Goal: Transaction & Acquisition: Book appointment/travel/reservation

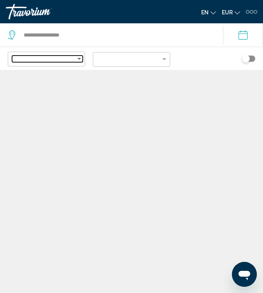
click at [82, 59] on div "Sort by" at bounding box center [79, 59] width 7 height 6
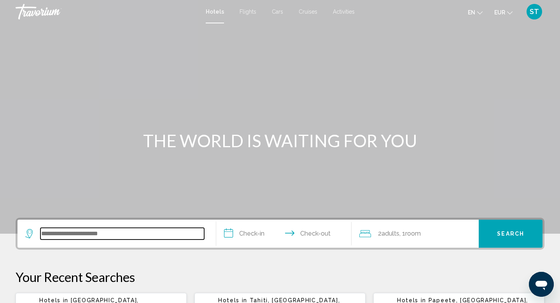
click at [117, 233] on input "Search widget" at bounding box center [122, 233] width 164 height 12
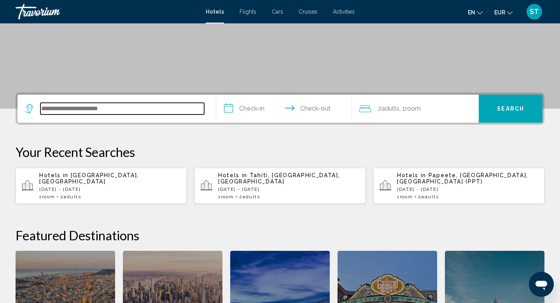
scroll to position [124, 0]
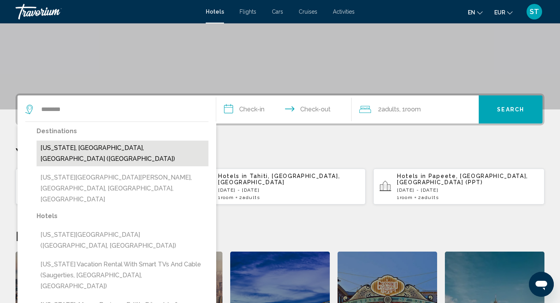
click at [84, 150] on button "[US_STATE], [GEOGRAPHIC_DATA], [GEOGRAPHIC_DATA] ([GEOGRAPHIC_DATA])" at bounding box center [123, 153] width 172 height 26
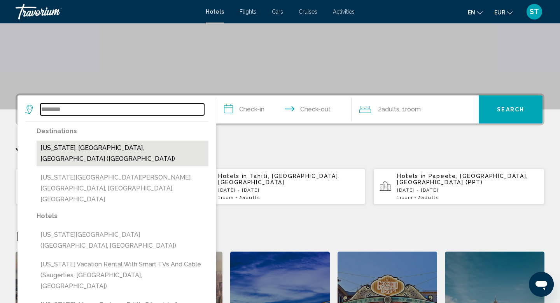
type input "**********"
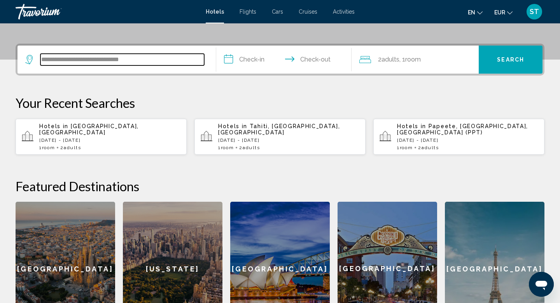
scroll to position [192, 0]
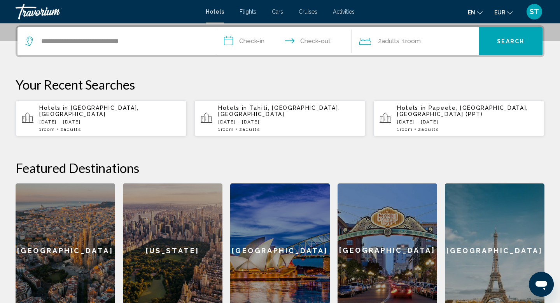
click at [257, 47] on input "**********" at bounding box center [285, 42] width 138 height 30
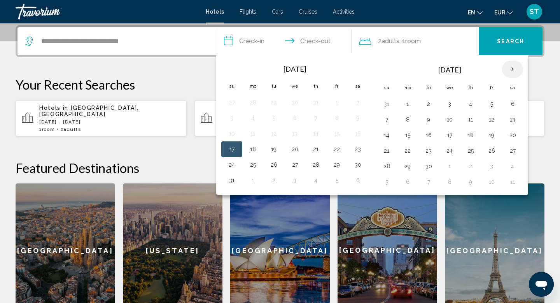
click at [513, 68] on th "Next month" at bounding box center [512, 69] width 21 height 17
click at [302, 136] on td "15" at bounding box center [294, 135] width 21 height 16
click at [292, 136] on button "15" at bounding box center [295, 134] width 12 height 11
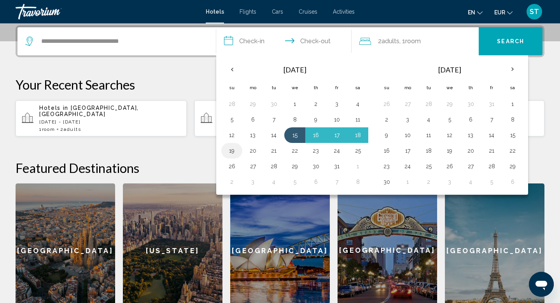
click at [235, 150] on button "19" at bounding box center [232, 150] width 12 height 11
type input "**********"
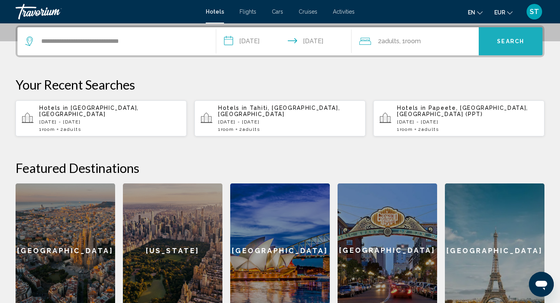
click at [507, 49] on button "Search" at bounding box center [511, 41] width 64 height 28
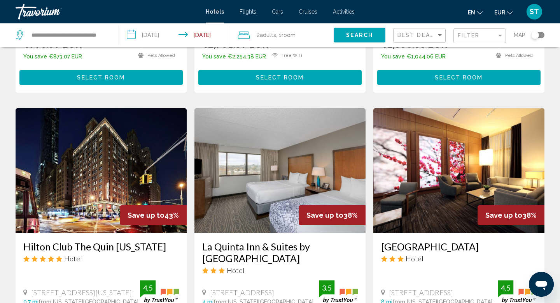
scroll to position [250, 0]
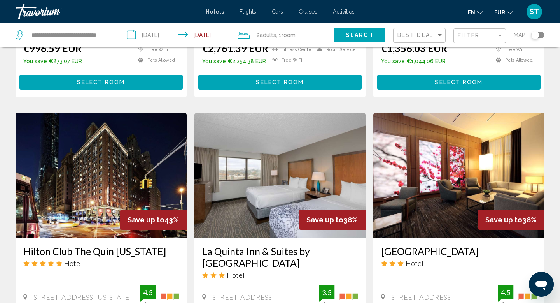
click at [540, 36] on div "Toggle map" at bounding box center [537, 35] width 13 height 6
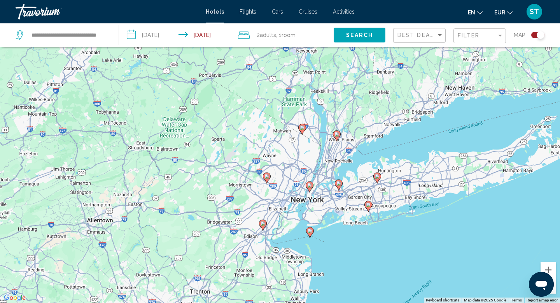
drag, startPoint x: 405, startPoint y: 207, endPoint x: 440, endPoint y: 252, distance: 57.4
click at [440, 252] on div "To activate drag with keyboard, press Alt + Enter. Once in keyboard drag state,…" at bounding box center [280, 151] width 560 height 303
click at [551, 271] on button "Zoom in" at bounding box center [548, 270] width 16 height 16
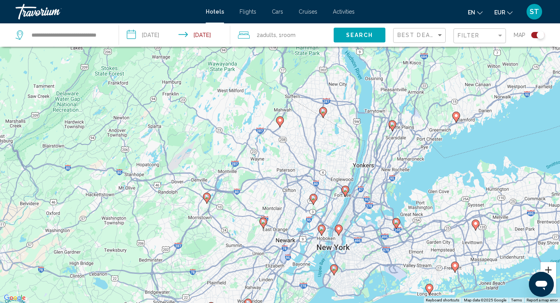
click at [551, 271] on button "Zoom in" at bounding box center [548, 270] width 16 height 16
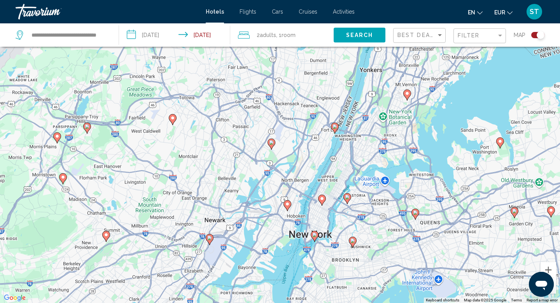
drag, startPoint x: 488, startPoint y: 236, endPoint x: 411, endPoint y: 127, distance: 133.1
click at [411, 127] on div "To activate drag with keyboard, press Alt + Enter. Once in keyboard drag state,…" at bounding box center [280, 151] width 560 height 303
click at [552, 266] on button "Zoom in" at bounding box center [548, 270] width 16 height 16
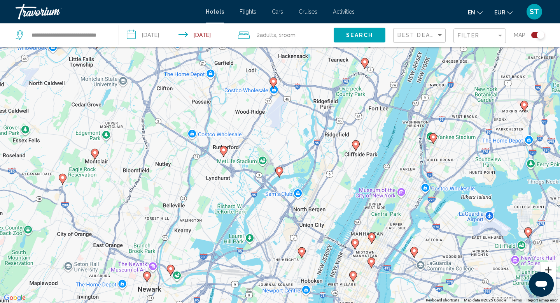
click at [552, 266] on button "Zoom in" at bounding box center [548, 270] width 16 height 16
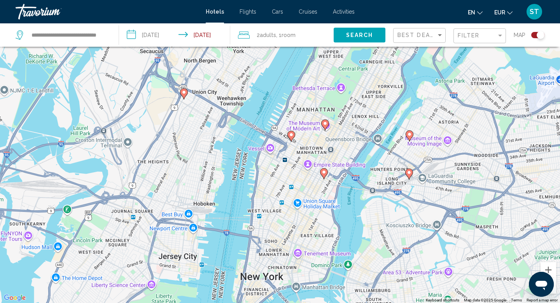
drag, startPoint x: 507, startPoint y: 237, endPoint x: 368, endPoint y: 31, distance: 248.9
click at [368, 31] on div "**********" at bounding box center [280, 174] width 560 height 349
click at [326, 176] on gmp-advanced-marker "Main content" at bounding box center [324, 174] width 8 height 12
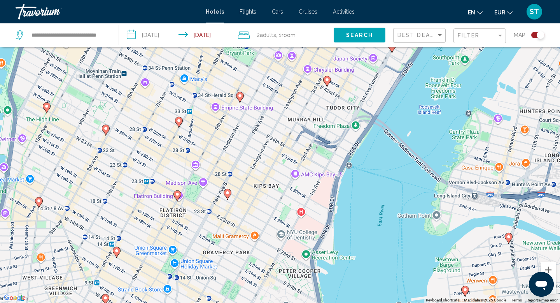
click at [229, 195] on icon "Main content" at bounding box center [227, 194] width 7 height 10
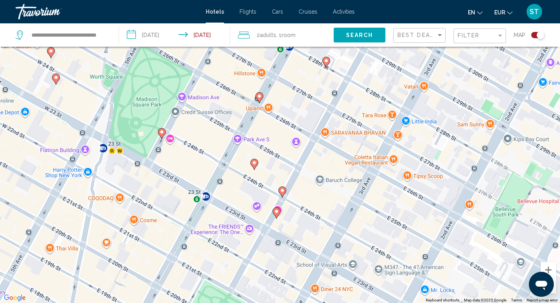
click at [536, 34] on div "Toggle map" at bounding box center [537, 35] width 13 height 6
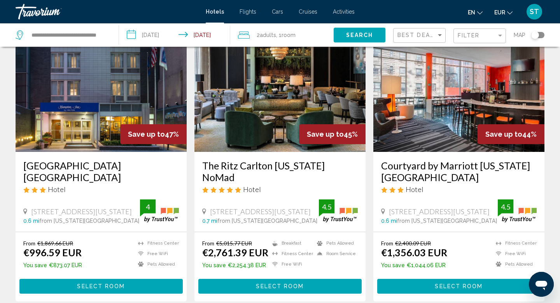
scroll to position [54, 0]
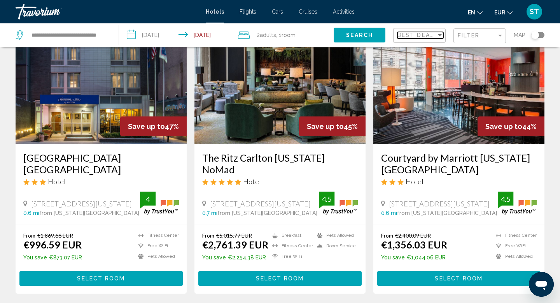
click at [440, 33] on div "Sort by" at bounding box center [439, 35] width 7 height 6
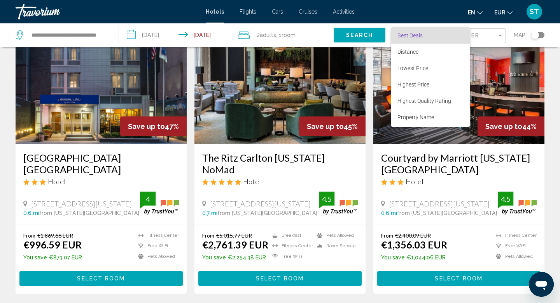
click at [492, 38] on div at bounding box center [280, 151] width 560 height 303
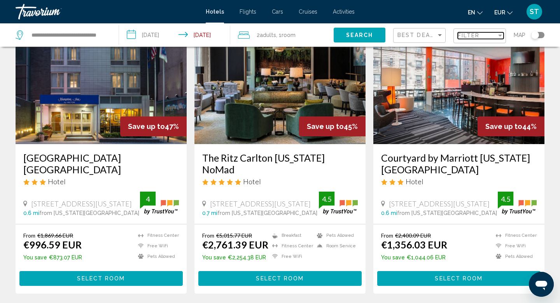
click at [492, 38] on div "Filter" at bounding box center [477, 35] width 39 height 6
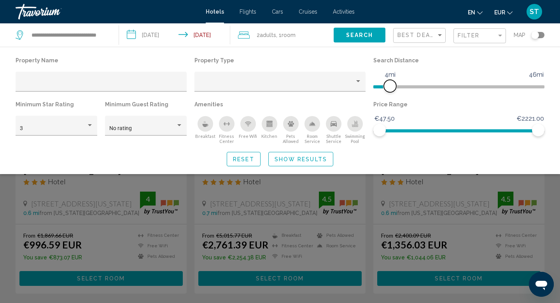
drag, startPoint x: 480, startPoint y: 85, endPoint x: 391, endPoint y: 84, distance: 88.7
click at [391, 84] on span "Hotel Filters" at bounding box center [390, 86] width 12 height 12
click at [91, 124] on div "Hotel Filters" at bounding box center [89, 125] width 7 height 6
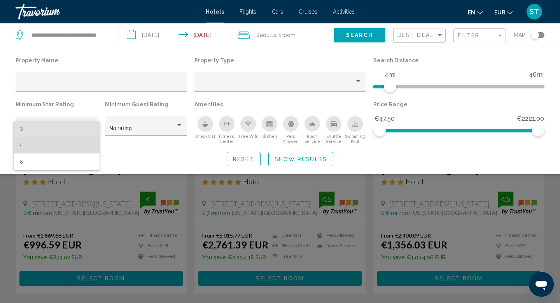
click at [60, 142] on span "4" at bounding box center [56, 145] width 73 height 16
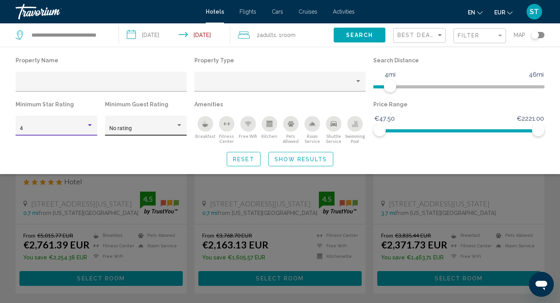
click at [147, 122] on div "No rating" at bounding box center [145, 128] width 73 height 16
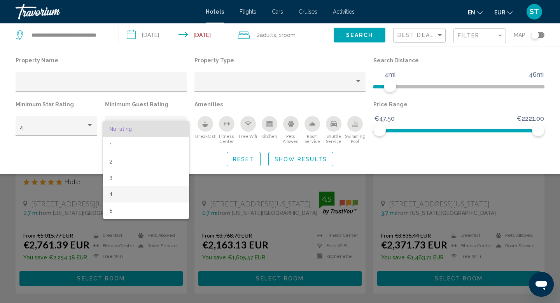
click at [113, 188] on span "4" at bounding box center [145, 194] width 73 height 16
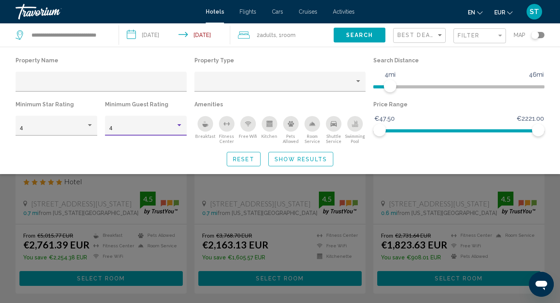
click at [295, 156] on span "Show Results" at bounding box center [301, 159] width 52 height 6
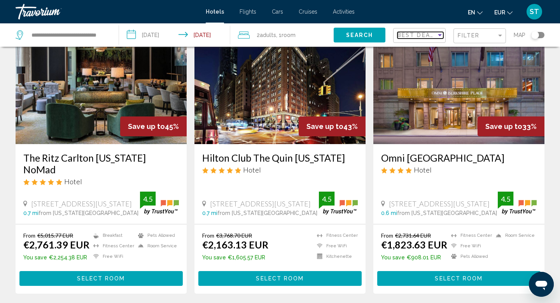
click at [441, 34] on div "Sort by" at bounding box center [439, 35] width 7 height 6
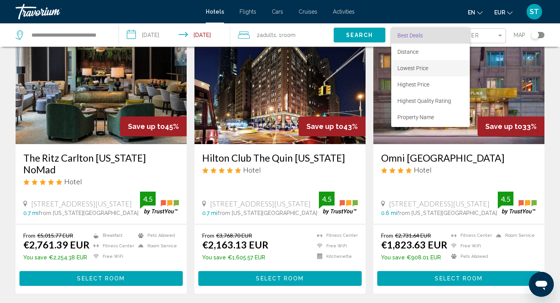
click at [418, 70] on span "Lowest Price" at bounding box center [412, 68] width 31 height 6
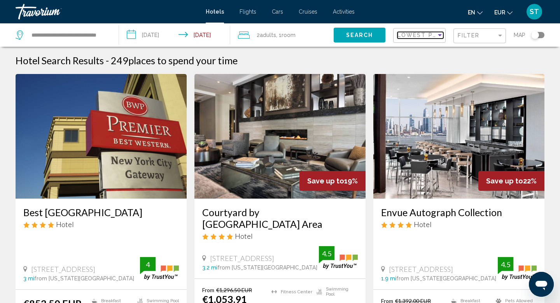
click at [439, 37] on div "Sort by" at bounding box center [439, 35] width 7 height 6
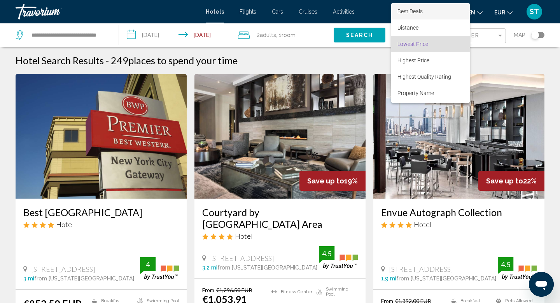
click at [422, 14] on span "Best Deals" at bounding box center [430, 11] width 66 height 16
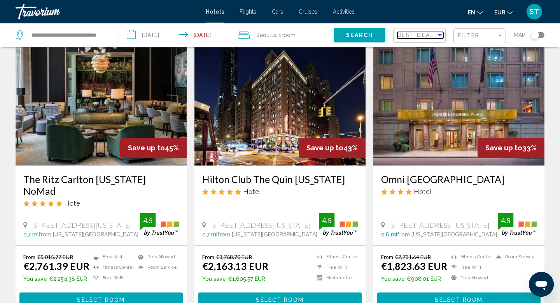
scroll to position [36, 0]
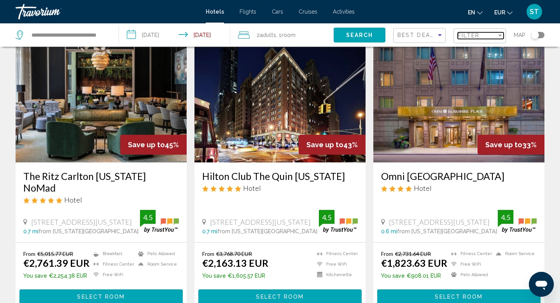
click at [491, 37] on div "Filter" at bounding box center [477, 35] width 39 height 6
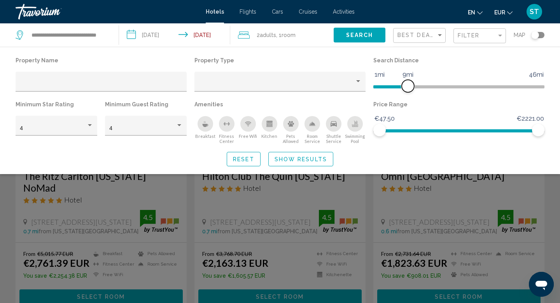
drag, startPoint x: 392, startPoint y: 82, endPoint x: 409, endPoint y: 82, distance: 17.9
click at [409, 82] on span "Hotel Filters" at bounding box center [408, 86] width 12 height 12
click at [293, 161] on span "Show Results" at bounding box center [301, 159] width 52 height 6
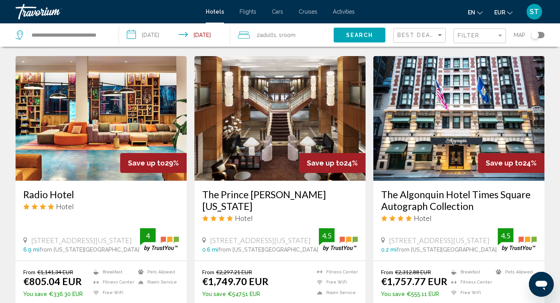
scroll to position [620, 0]
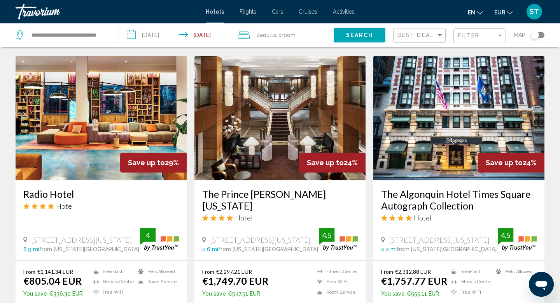
drag, startPoint x: 21, startPoint y: 156, endPoint x: 86, endPoint y: 160, distance: 64.3
click at [86, 180] on div "Radio Hotel Hotel [STREET_ADDRESS][US_STATE] 6.9 mi from [US_STATE][GEOGRAPHIC_…" at bounding box center [101, 220] width 171 height 80
copy h3 "Radio Hotel"
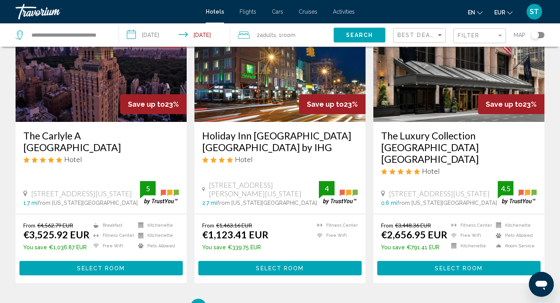
scroll to position [1043, 0]
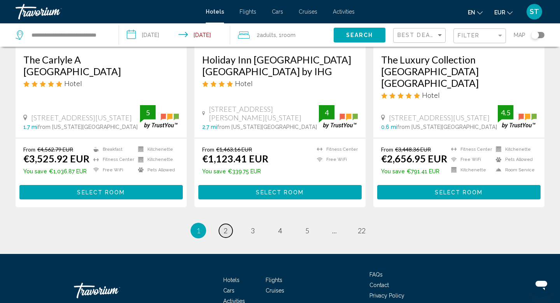
click at [222, 224] on link "page 2" at bounding box center [226, 231] width 14 height 14
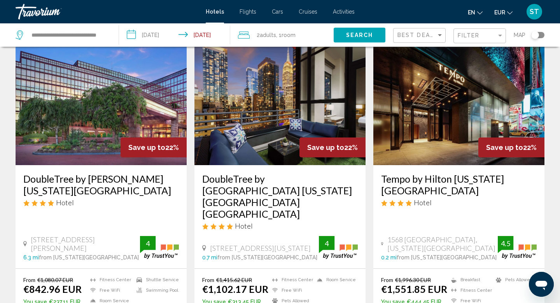
scroll to position [47, 0]
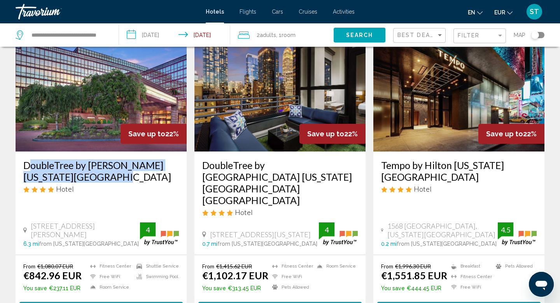
drag, startPoint x: 15, startPoint y: 166, endPoint x: 112, endPoint y: 180, distance: 97.5
click at [112, 180] on app-hotels-search-item "Save up to 22% DoubleTree by [PERSON_NAME] [US_STATE][GEOGRAPHIC_DATA] Hotel [S…" at bounding box center [101, 175] width 179 height 297
copy h3 "DoubleTree by [PERSON_NAME] [US_STATE][GEOGRAPHIC_DATA]"
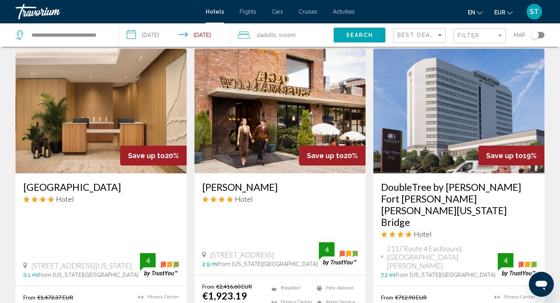
scroll to position [635, 0]
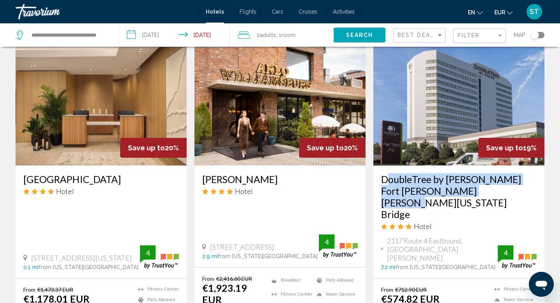
drag, startPoint x: 378, startPoint y: 156, endPoint x: 500, endPoint y: 170, distance: 122.5
click at [500, 170] on div "DoubleTree by [PERSON_NAME] Fort [PERSON_NAME] [PERSON_NAME][US_STATE] Bridge H…" at bounding box center [458, 221] width 171 height 112
copy h3 "DoubleTree by [PERSON_NAME] Fort [PERSON_NAME] [PERSON_NAME][US_STATE] Bridge"
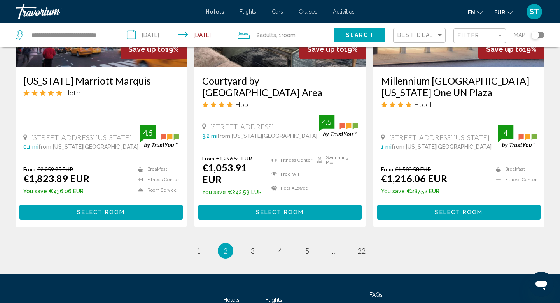
scroll to position [1056, 0]
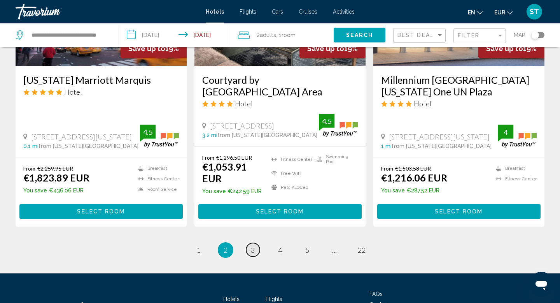
click at [252, 245] on span "3" at bounding box center [253, 249] width 4 height 9
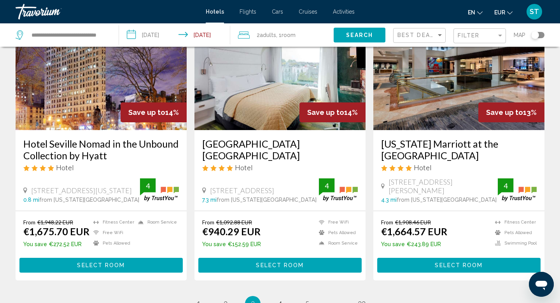
scroll to position [948, 0]
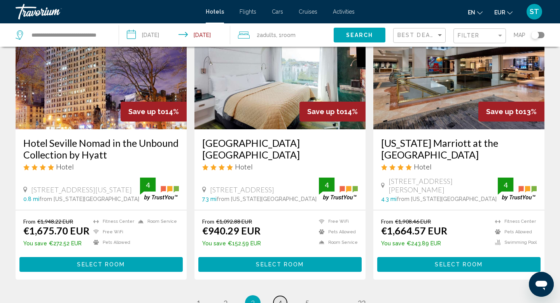
click at [278, 298] on span "4" at bounding box center [280, 302] width 4 height 9
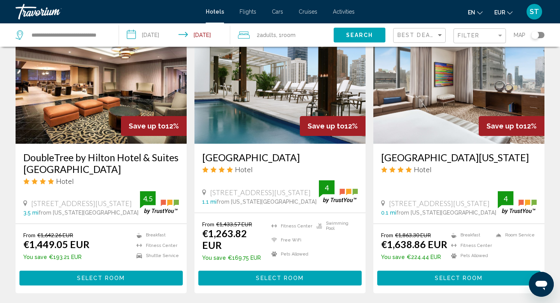
scroll to position [343, 0]
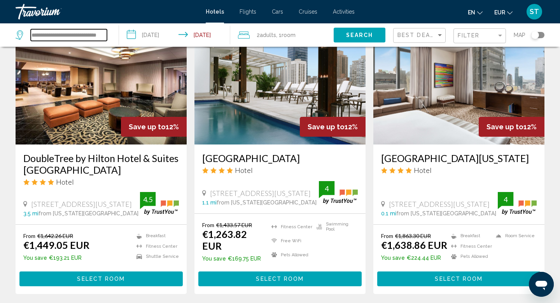
click at [91, 40] on input "**********" at bounding box center [69, 35] width 76 height 12
drag, startPoint x: 32, startPoint y: 34, endPoint x: 190, endPoint y: 46, distance: 158.7
click at [190, 46] on div "**********" at bounding box center [280, 34] width 560 height 23
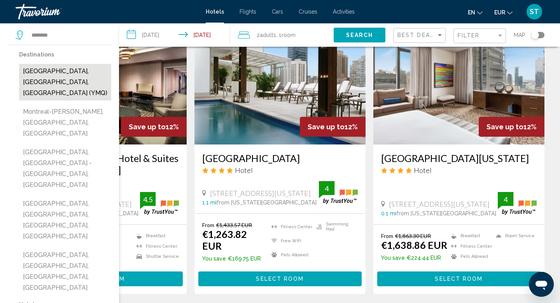
click at [54, 71] on button "[GEOGRAPHIC_DATA], [GEOGRAPHIC_DATA], [GEOGRAPHIC_DATA] (YMQ)" at bounding box center [65, 82] width 92 height 37
type input "**********"
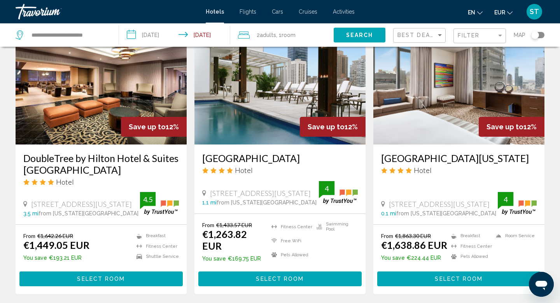
click at [156, 32] on input "**********" at bounding box center [176, 36] width 114 height 26
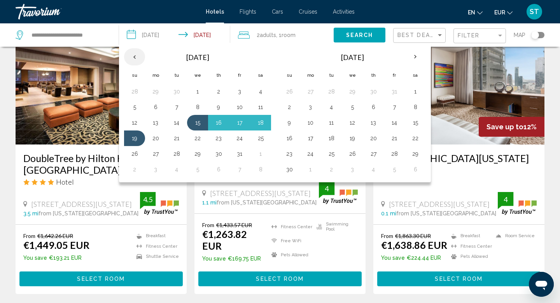
click at [133, 58] on th "Previous month" at bounding box center [134, 56] width 21 height 17
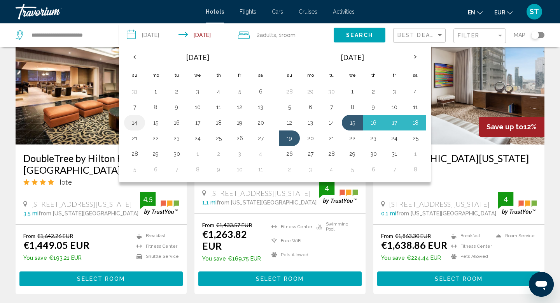
click at [135, 121] on button "14" at bounding box center [134, 122] width 12 height 11
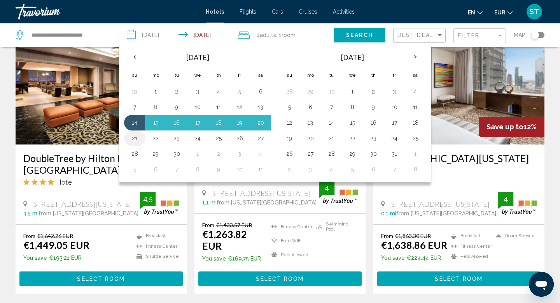
click at [135, 141] on button "21" at bounding box center [134, 138] width 12 height 11
type input "**********"
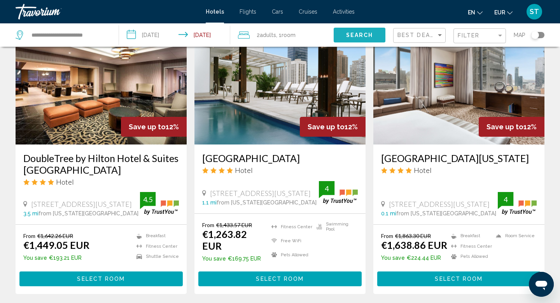
click at [351, 35] on span "Search" at bounding box center [359, 35] width 27 height 6
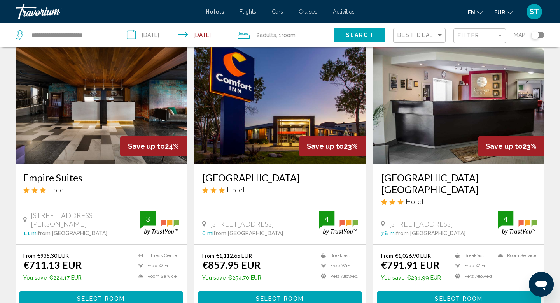
scroll to position [335, 0]
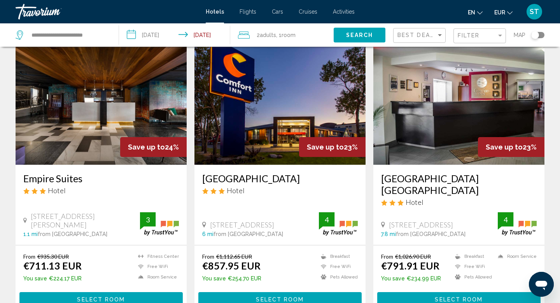
drag, startPoint x: 20, startPoint y: 166, endPoint x: 91, endPoint y: 170, distance: 71.2
click at [91, 170] on div "Empire Suites Hotel [STREET_ADDRESS][PERSON_NAME] 1.1 mi from [GEOGRAPHIC_DATA]…" at bounding box center [101, 204] width 171 height 80
copy h3 "Empire Suites"
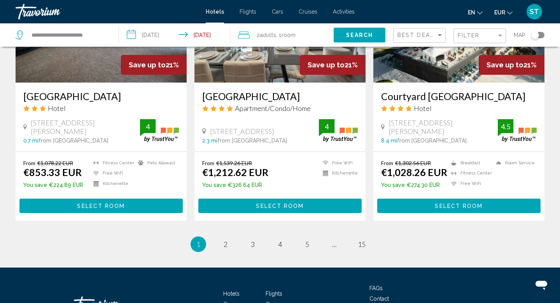
scroll to position [1032, 0]
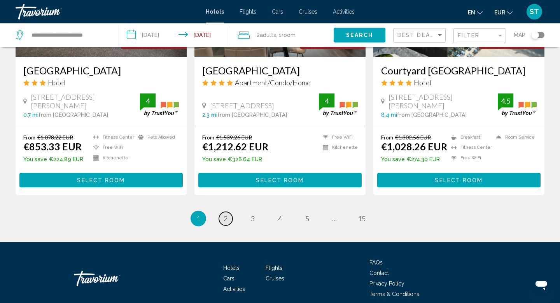
click at [228, 212] on link "page 2" at bounding box center [226, 219] width 14 height 14
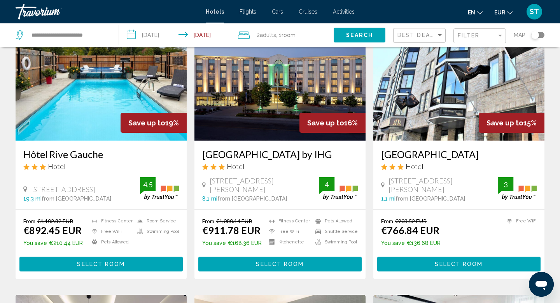
scroll to position [336, 0]
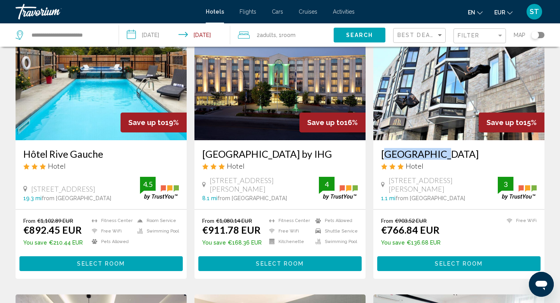
drag, startPoint x: 377, startPoint y: 165, endPoint x: 439, endPoint y: 163, distance: 62.2
click at [439, 163] on div "[GEOGRAPHIC_DATA] Hotel [STREET_ADDRESS][PERSON_NAME] 1.1 mi from [GEOGRAPHIC_D…" at bounding box center [458, 174] width 171 height 69
copy h3 "[GEOGRAPHIC_DATA]"
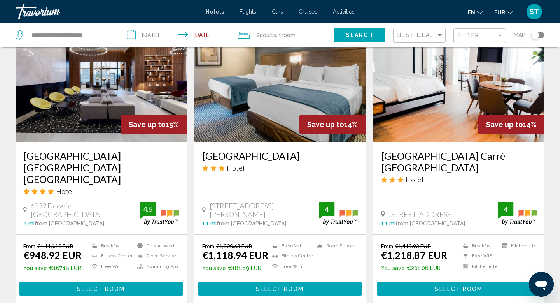
scroll to position [615, 0]
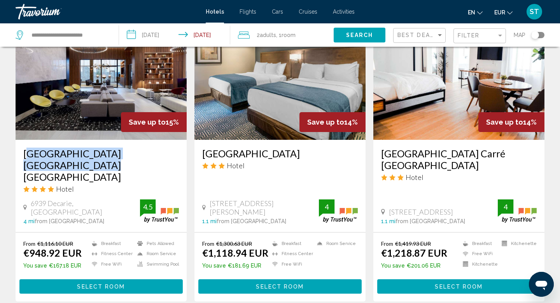
drag, startPoint x: 20, startPoint y: 177, endPoint x: 65, endPoint y: 188, distance: 46.6
click at [65, 188] on div "[GEOGRAPHIC_DATA] [GEOGRAPHIC_DATA] [GEOGRAPHIC_DATA] Hotel 6939 [GEOGRAPHIC_DA…" at bounding box center [101, 186] width 171 height 92
copy h3 "[GEOGRAPHIC_DATA] [GEOGRAPHIC_DATA] [GEOGRAPHIC_DATA]"
click at [96, 140] on img "Main content" at bounding box center [101, 77] width 171 height 124
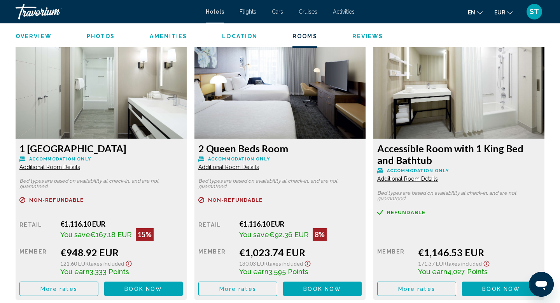
scroll to position [1029, 0]
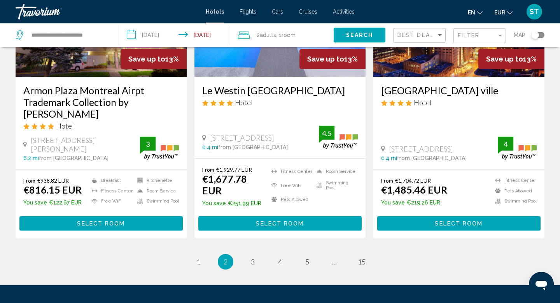
scroll to position [983, 0]
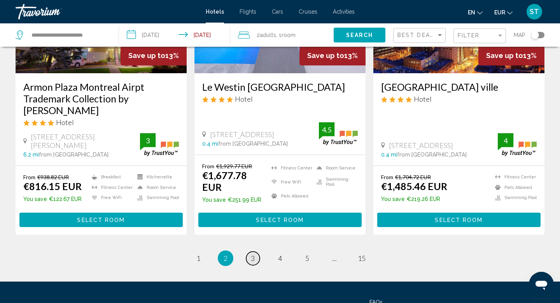
click at [251, 261] on link "page 3" at bounding box center [253, 258] width 14 height 14
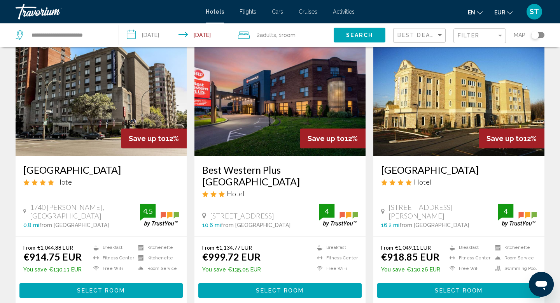
scroll to position [43, 0]
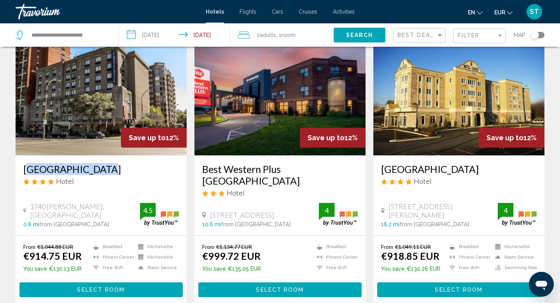
drag, startPoint x: 19, startPoint y: 169, endPoint x: 103, endPoint y: 170, distance: 83.6
click at [103, 170] on div "[GEOGRAPHIC_DATA] Hotel 1740 [PERSON_NAME], [GEOGRAPHIC_DATA] 0.8 mi from [GEOG…" at bounding box center [101, 195] width 171 height 80
copy h3 "[GEOGRAPHIC_DATA]"
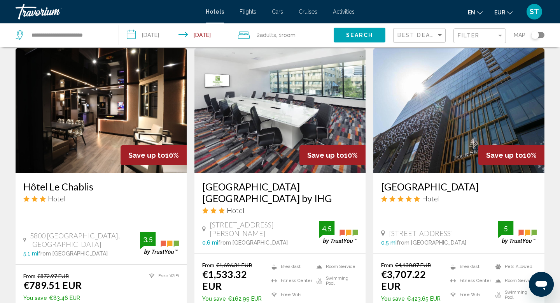
scroll to position [909, 0]
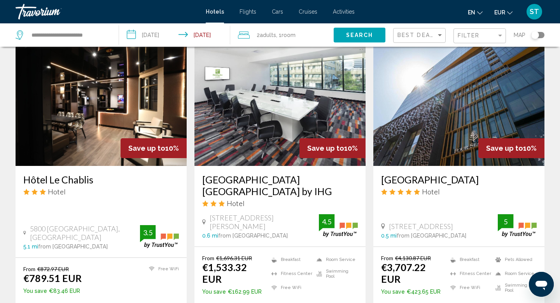
drag, startPoint x: 23, startPoint y: 160, endPoint x: 100, endPoint y: 161, distance: 77.0
click at [100, 166] on div "Hôtel Le Chablis Hotel [STREET_ADDRESS] 5.1 mi from [GEOGRAPHIC_DATA] from hote…" at bounding box center [101, 211] width 171 height 91
copy h3 "Hôtel Le Chablis"
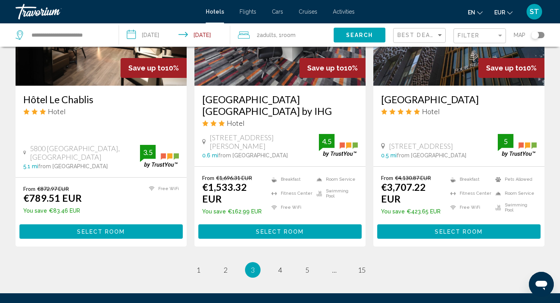
scroll to position [998, 0]
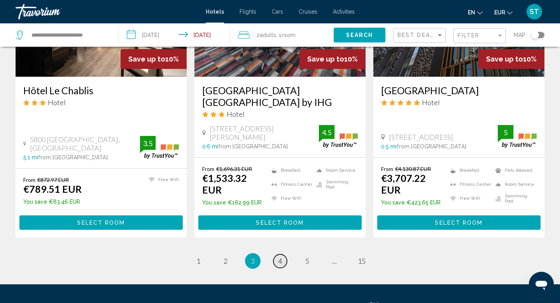
click at [282, 256] on span "4" at bounding box center [280, 260] width 4 height 9
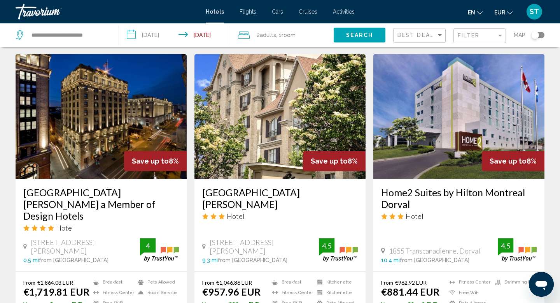
scroll to position [896, 0]
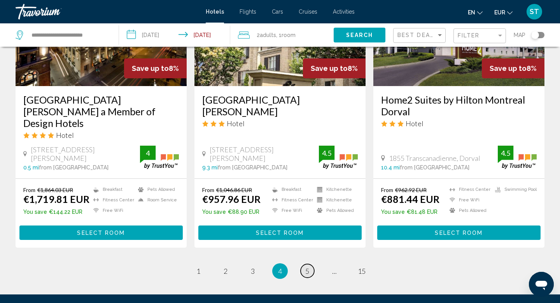
click at [308, 266] on span "5" at bounding box center [307, 270] width 4 height 9
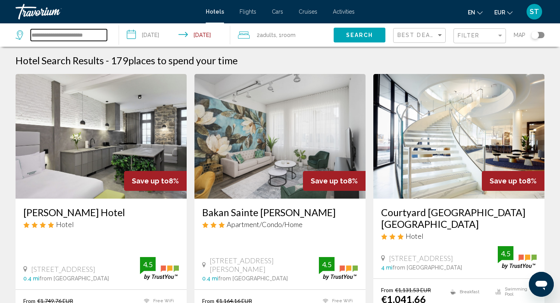
click at [105, 38] on input "**********" at bounding box center [69, 35] width 76 height 12
type input "*"
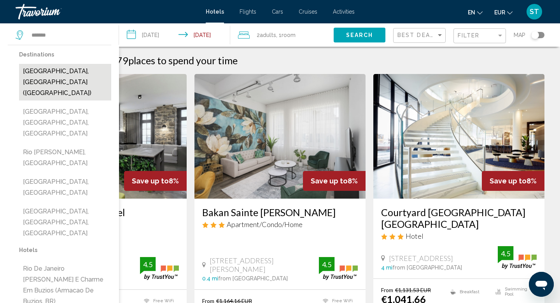
click at [70, 75] on button "[GEOGRAPHIC_DATA], [GEOGRAPHIC_DATA] ([GEOGRAPHIC_DATA])" at bounding box center [65, 82] width 92 height 37
type input "**********"
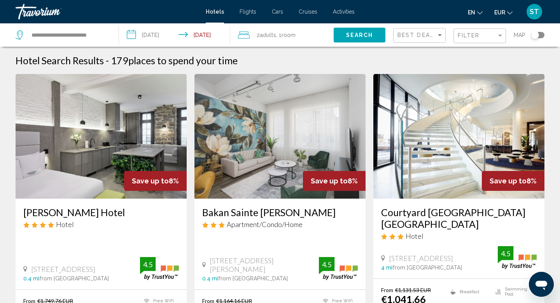
click at [352, 36] on span "Search" at bounding box center [359, 35] width 27 height 6
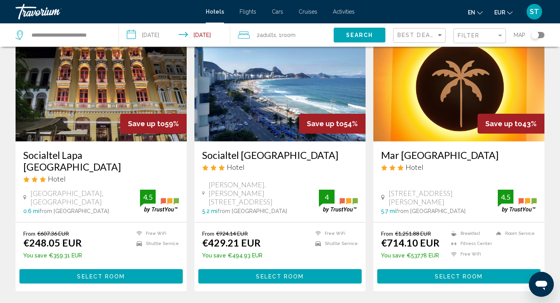
scroll to position [28, 0]
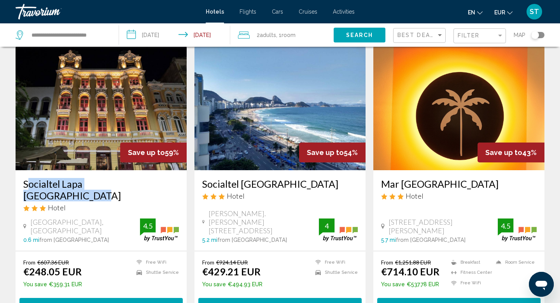
drag, startPoint x: 19, startPoint y: 186, endPoint x: 150, endPoint y: 185, distance: 131.4
click at [150, 185] on div "Socialtel Lapa [GEOGRAPHIC_DATA] Hotel [GEOGRAPHIC_DATA], [GEOGRAPHIC_DATA] 0.6…" at bounding box center [101, 210] width 171 height 80
copy h3 "Socialtel Lapa [GEOGRAPHIC_DATA]"
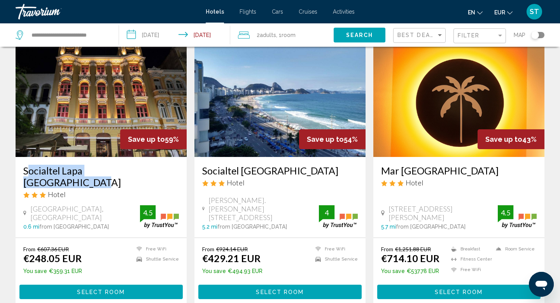
scroll to position [44, 0]
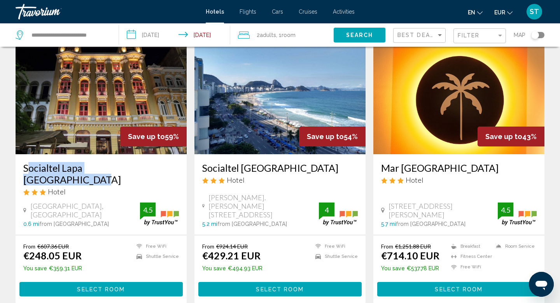
click at [107, 108] on img "Main content" at bounding box center [101, 92] width 171 height 124
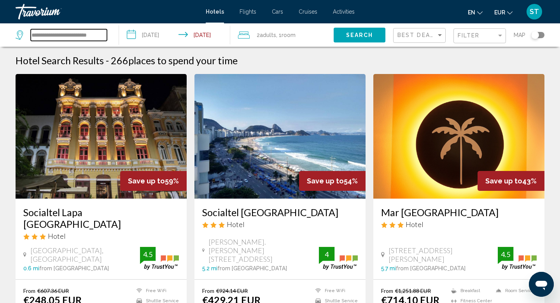
click at [95, 36] on input "**********" at bounding box center [69, 35] width 76 height 12
click at [98, 36] on input "**********" at bounding box center [69, 35] width 76 height 12
type input "*"
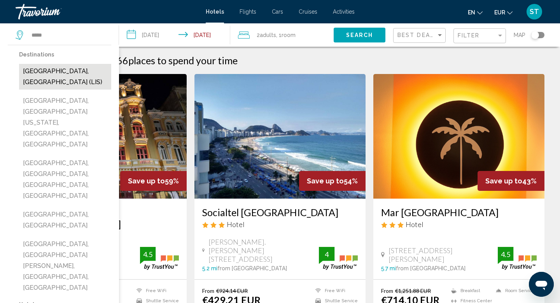
click at [48, 69] on button "[GEOGRAPHIC_DATA], [GEOGRAPHIC_DATA] (LIS)" at bounding box center [65, 77] width 92 height 26
type input "**********"
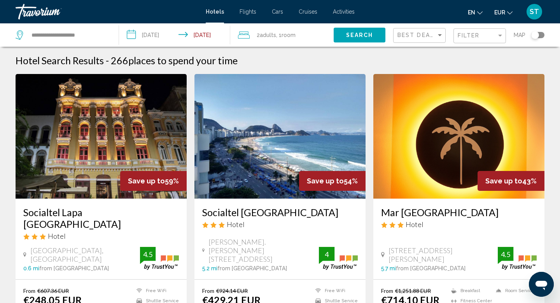
click at [164, 38] on input "**********" at bounding box center [176, 36] width 114 height 26
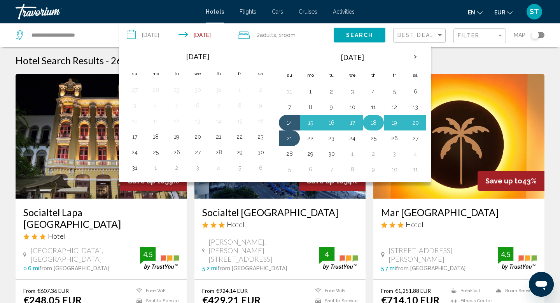
click at [369, 125] on button "18" at bounding box center [373, 122] width 12 height 11
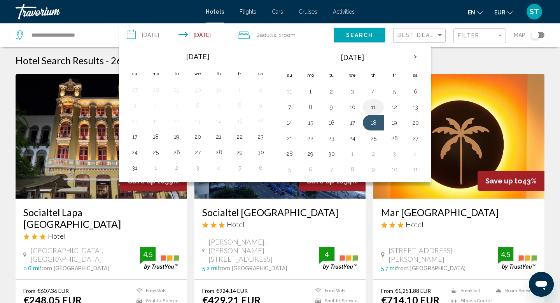
click at [374, 106] on button "11" at bounding box center [373, 106] width 12 height 11
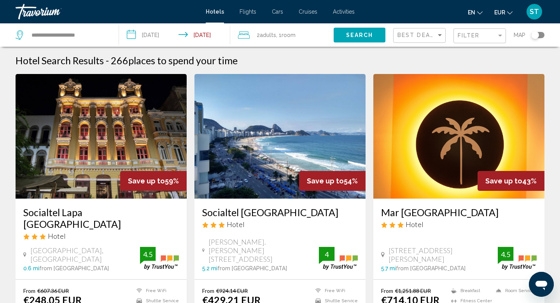
click at [166, 35] on input "**********" at bounding box center [176, 36] width 114 height 26
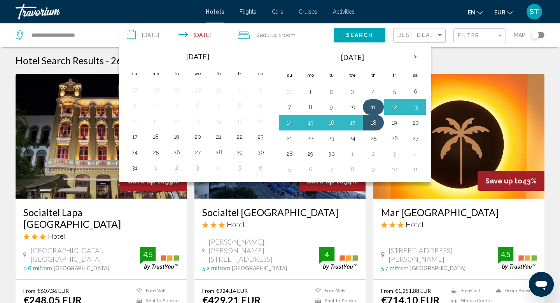
click at [372, 104] on button "11" at bounding box center [373, 106] width 12 height 11
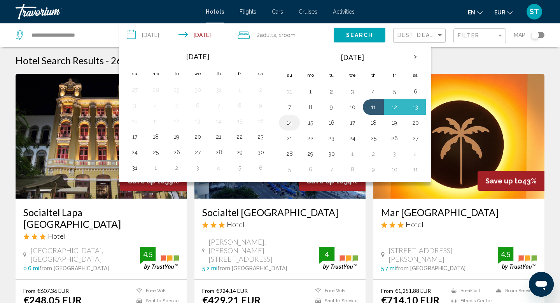
click at [291, 124] on button "14" at bounding box center [289, 122] width 12 height 11
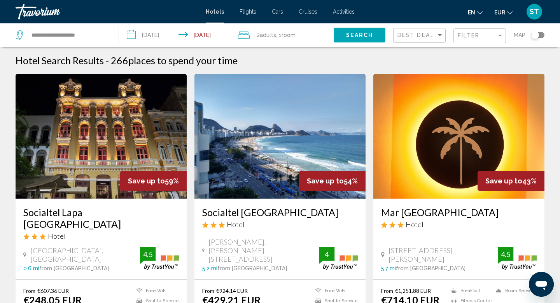
click at [367, 33] on span "Search" at bounding box center [359, 35] width 27 height 6
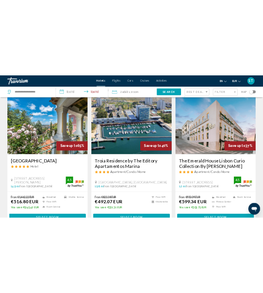
scroll to position [33, 0]
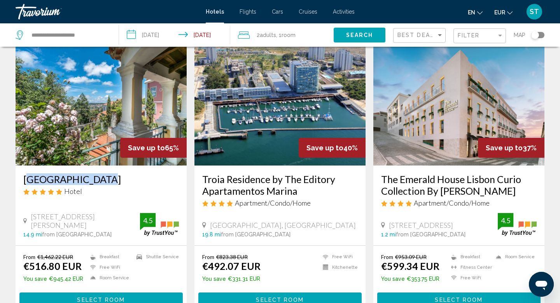
drag, startPoint x: 19, startPoint y: 180, endPoint x: 99, endPoint y: 180, distance: 80.1
click at [99, 180] on div "[GEOGRAPHIC_DATA] Hotel [STREET_ADDRESS][PERSON_NAME] 14.9 mi from [GEOGRAPHIC_…" at bounding box center [101, 205] width 171 height 80
copy h3 "[GEOGRAPHIC_DATA]"
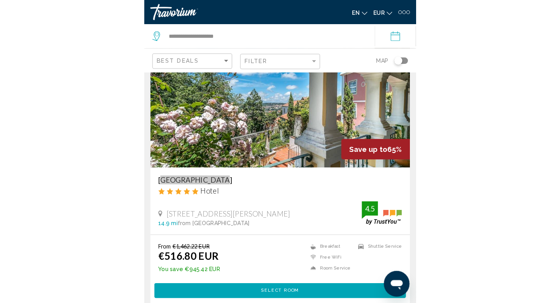
scroll to position [70, 0]
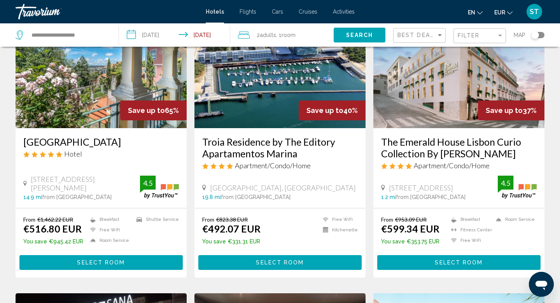
click at [181, 38] on input "**********" at bounding box center [176, 36] width 114 height 26
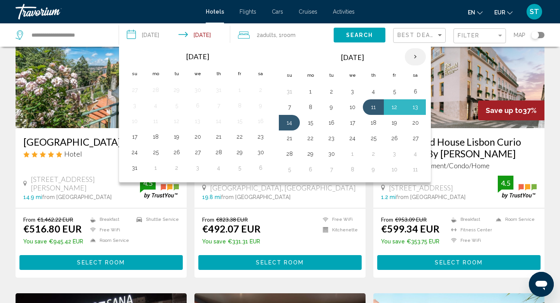
click at [415, 54] on th "Next month" at bounding box center [415, 56] width 21 height 17
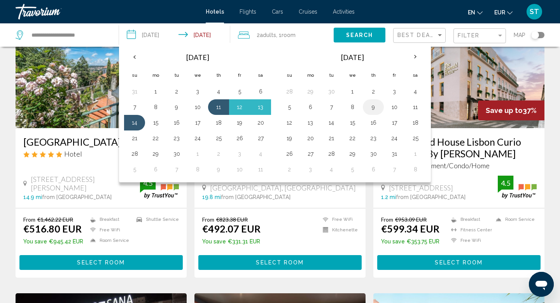
click at [370, 110] on button "9" at bounding box center [373, 106] width 12 height 11
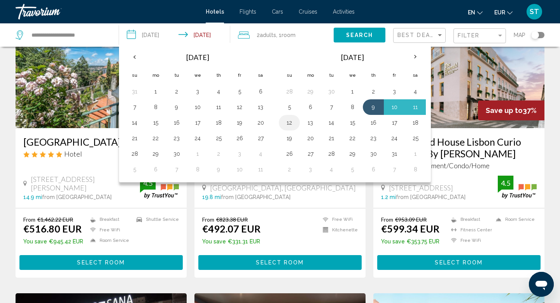
click at [291, 122] on button "12" at bounding box center [289, 122] width 12 height 11
type input "**********"
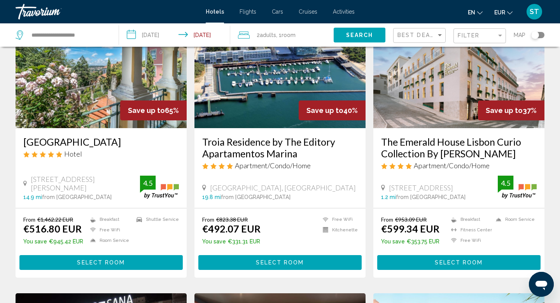
click at [371, 36] on span "Search" at bounding box center [359, 35] width 27 height 6
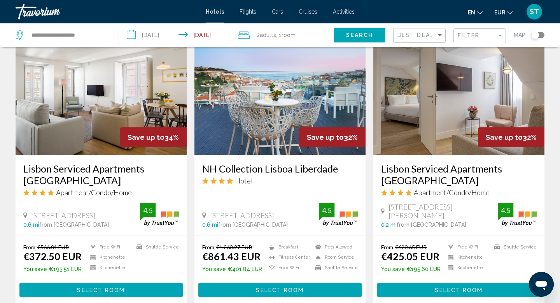
scroll to position [332, 0]
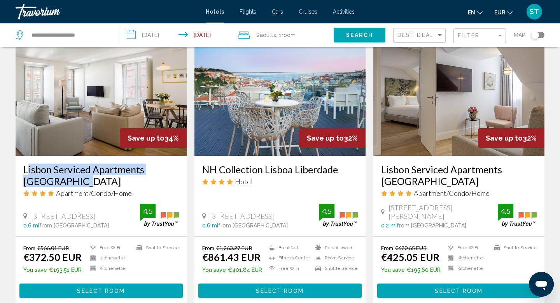
drag, startPoint x: 19, startPoint y: 169, endPoint x: 42, endPoint y: 179, distance: 25.1
click at [42, 179] on div "Lisbon Serviced Apartments [GEOGRAPHIC_DATA] Apartment/Condo/Home [GEOGRAPHIC_D…" at bounding box center [101, 196] width 171 height 80
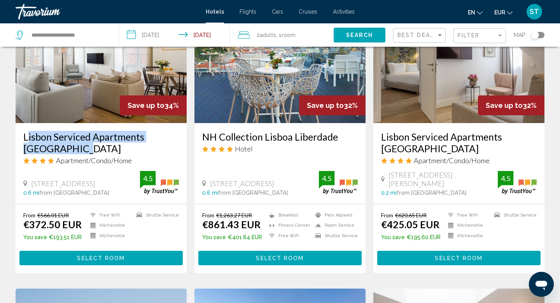
scroll to position [363, 0]
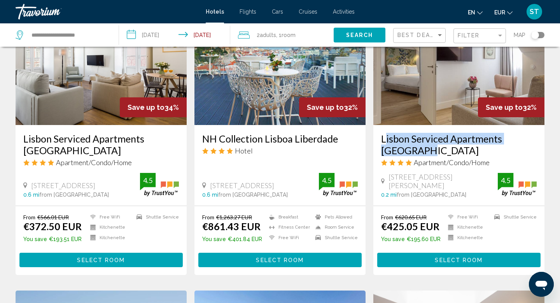
drag, startPoint x: 377, startPoint y: 139, endPoint x: 425, endPoint y: 152, distance: 49.5
click at [425, 152] on div "Lisbon Serviced Apartments [GEOGRAPHIC_DATA] Apartment/Condo/Home [STREET_ADDRE…" at bounding box center [458, 165] width 171 height 80
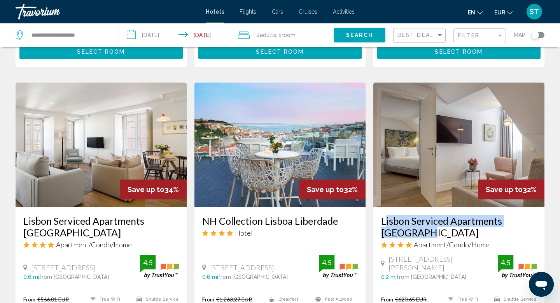
scroll to position [267, 0]
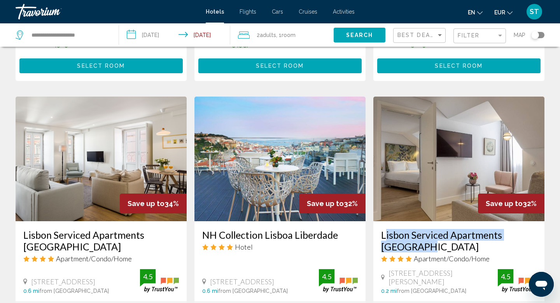
click at [436, 202] on img "Main content" at bounding box center [458, 158] width 171 height 124
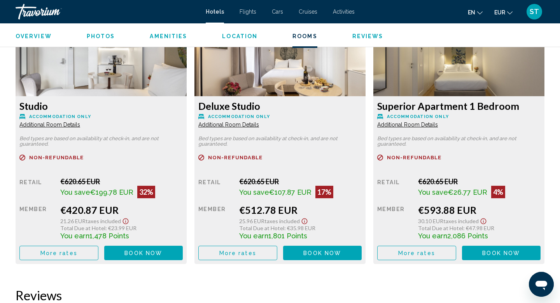
scroll to position [1099, 0]
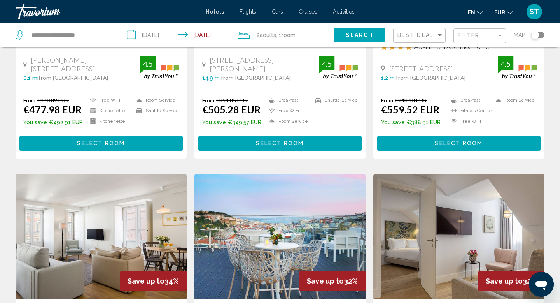
scroll to position [159, 0]
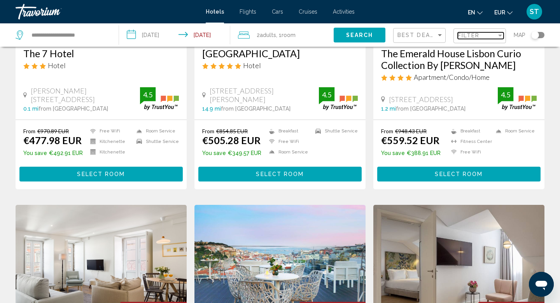
click at [468, 35] on span "Filter" at bounding box center [469, 35] width 22 height 6
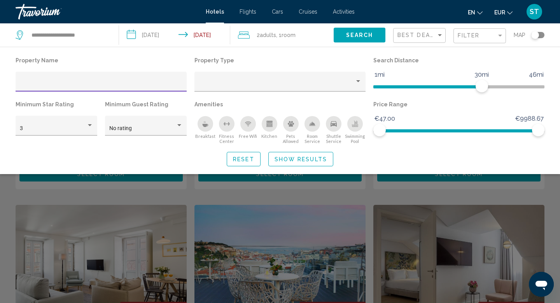
click at [366, 79] on div "Property Type" at bounding box center [280, 77] width 179 height 44
click at [361, 80] on div "Hotel Filters" at bounding box center [279, 82] width 171 height 20
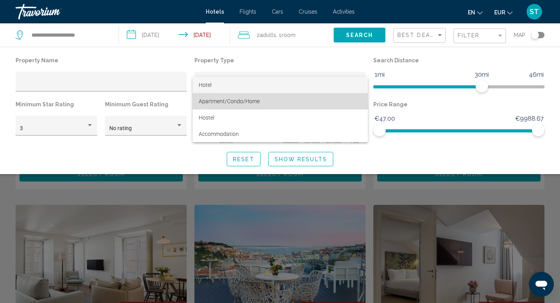
click at [298, 97] on span "Apartment/Condo/Home" at bounding box center [280, 101] width 163 height 16
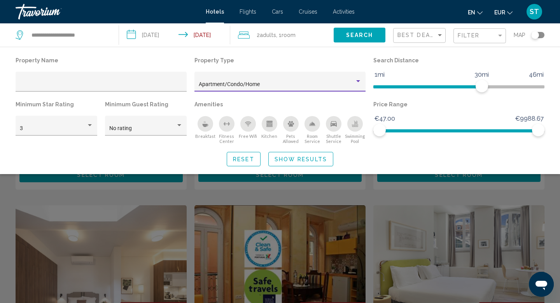
click at [298, 156] on span "Show Results" at bounding box center [301, 159] width 52 height 6
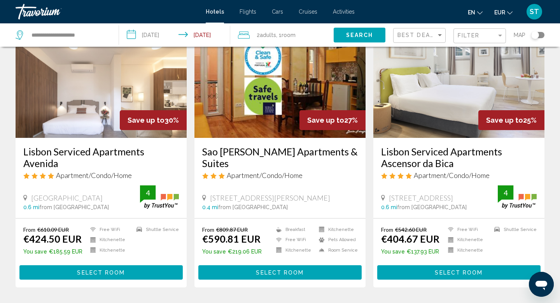
scroll to position [349, 0]
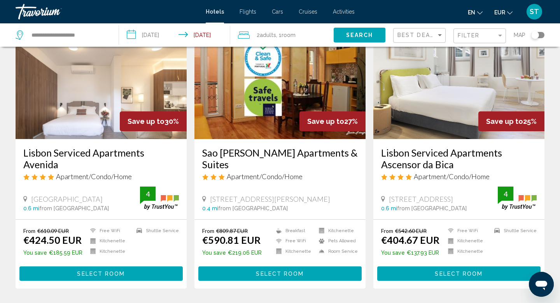
drag, startPoint x: 21, startPoint y: 151, endPoint x: 182, endPoint y: 152, distance: 161.4
click at [182, 152] on div "Lisbon Serviced Apartments Avenida Apartment/Condo/Home [GEOGRAPHIC_DATA] 0.6 m…" at bounding box center [101, 179] width 171 height 80
click at [100, 173] on div "Lisbon Serviced Apartments Avenida Apartment/Condo/Home" at bounding box center [101, 167] width 156 height 40
click at [93, 271] on span "Select Room" at bounding box center [101, 273] width 48 height 6
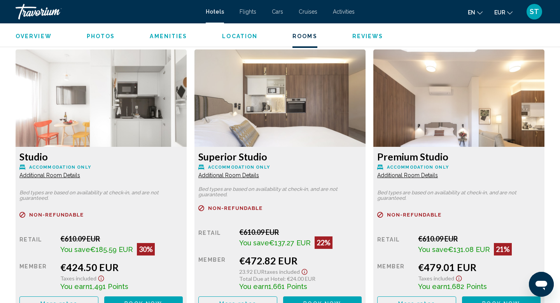
scroll to position [1046, 0]
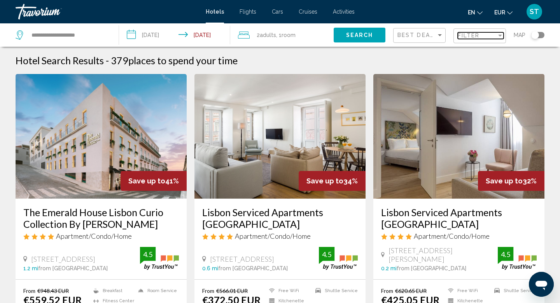
click at [467, 35] on span "Filter" at bounding box center [469, 35] width 22 height 6
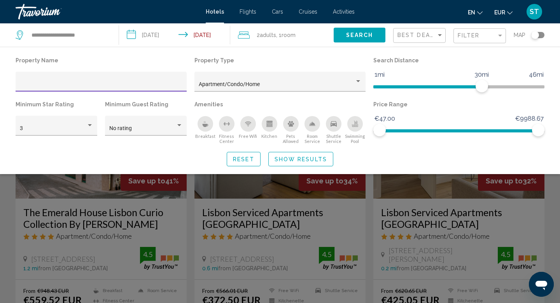
click at [285, 162] on span "Show Results" at bounding box center [301, 159] width 52 height 6
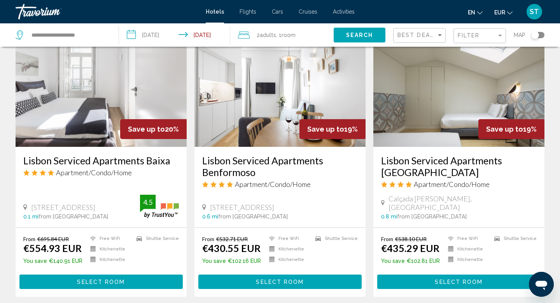
scroll to position [915, 0]
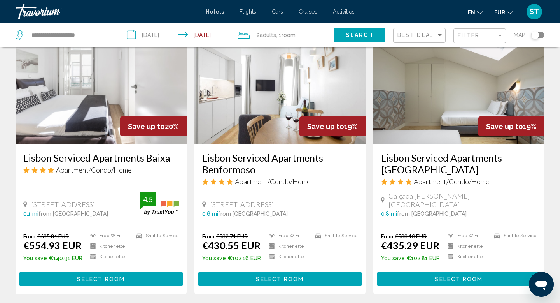
drag, startPoint x: 198, startPoint y: 156, endPoint x: 256, endPoint y: 172, distance: 59.7
click at [256, 172] on div "Lisbon Serviced Apartments Benformoso Apartment/Condo/Home [STREET_ADDRESS] 0.6…" at bounding box center [279, 184] width 171 height 80
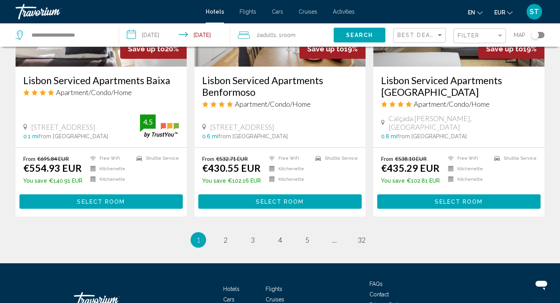
scroll to position [1038, 0]
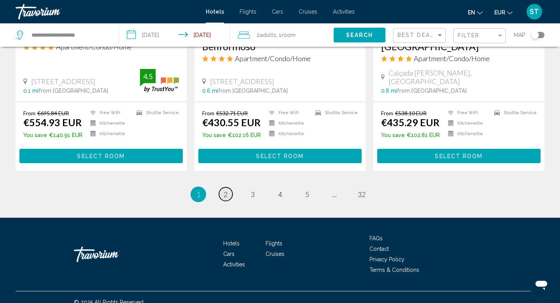
click at [224, 190] on span "2" at bounding box center [226, 194] width 4 height 9
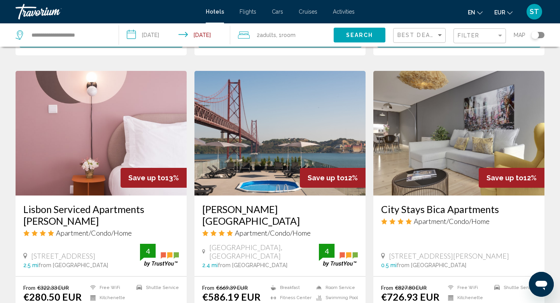
scroll to position [908, 0]
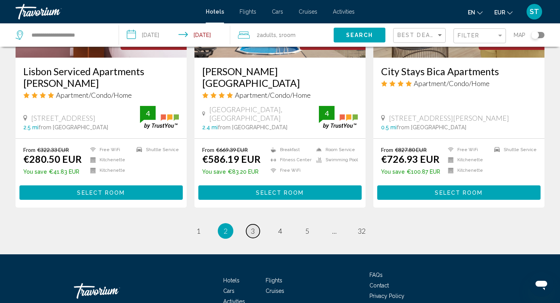
click at [253, 226] on span "3" at bounding box center [253, 230] width 4 height 9
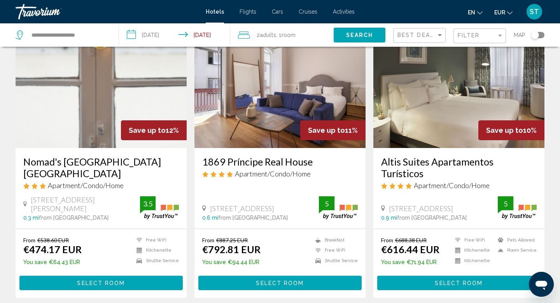
scroll to position [50, 0]
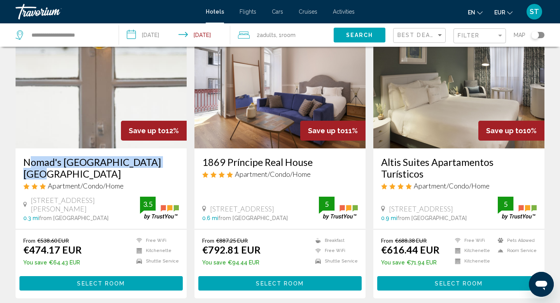
drag, startPoint x: 20, startPoint y: 161, endPoint x: 154, endPoint y: 166, distance: 134.2
click at [154, 166] on div "Nomad's [GEOGRAPHIC_DATA] [GEOGRAPHIC_DATA] Apartment/Condo/Home [STREET_ADDRES…" at bounding box center [101, 188] width 171 height 80
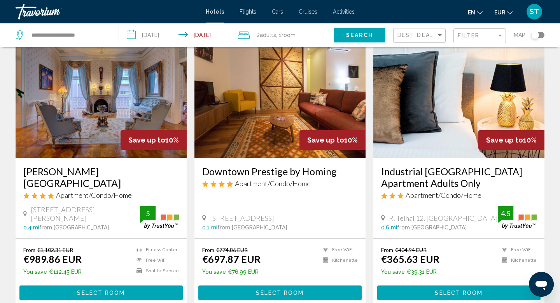
scroll to position [332, 0]
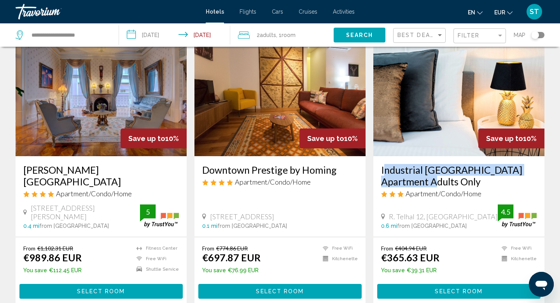
drag, startPoint x: 378, startPoint y: 156, endPoint x: 406, endPoint y: 175, distance: 34.0
click at [406, 175] on div "Industrial [GEOGRAPHIC_DATA] Apartment Adults Only Apartment/Condo/Home R. Telh…" at bounding box center [458, 196] width 171 height 80
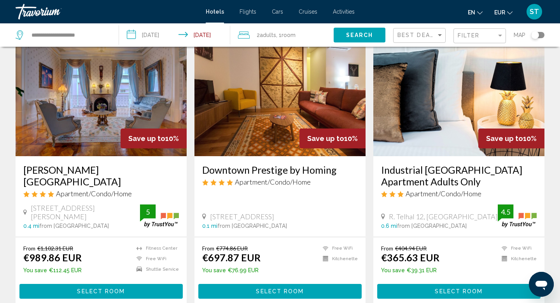
click at [455, 212] on div "R. Telhal 12, [GEOGRAPHIC_DATA] 0.6 mi from [GEOGRAPHIC_DATA] from hotel" at bounding box center [439, 220] width 117 height 17
click at [459, 288] on span "Select Room" at bounding box center [459, 291] width 48 height 6
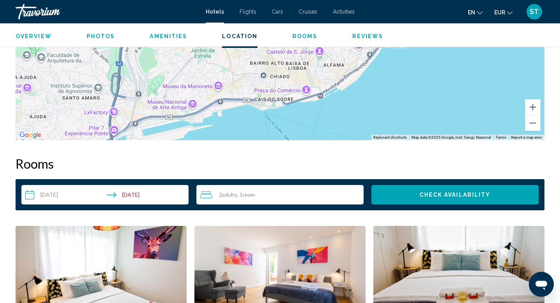
scroll to position [831, 0]
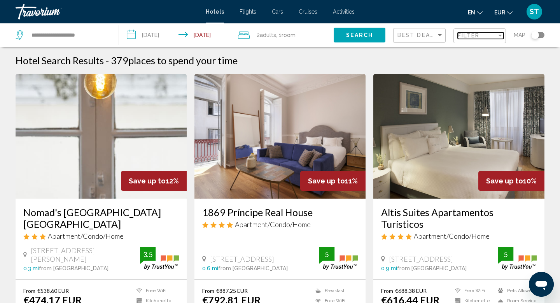
click at [491, 38] on div "Filter" at bounding box center [477, 35] width 39 height 6
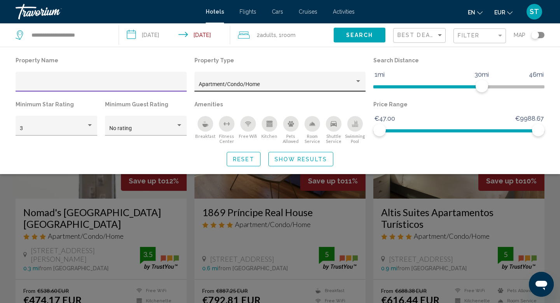
click at [339, 85] on div "Apartment/Condo/Home" at bounding box center [277, 84] width 156 height 6
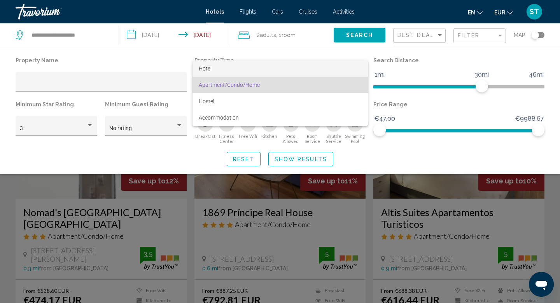
click at [254, 68] on span "Hotel" at bounding box center [280, 68] width 163 height 16
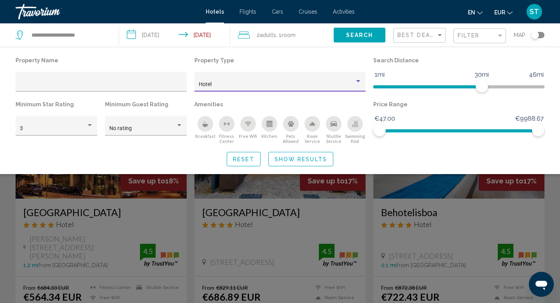
click at [301, 159] on span "Show Results" at bounding box center [301, 159] width 52 height 6
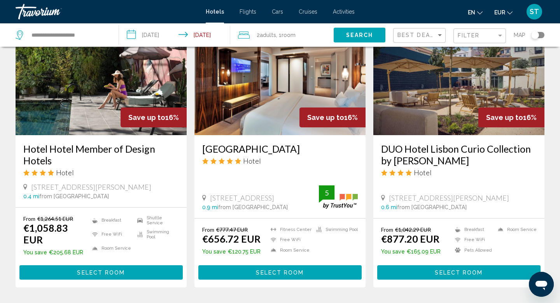
scroll to position [642, 0]
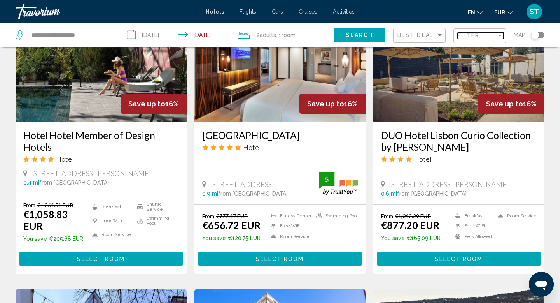
click at [498, 33] on div "Filter" at bounding box center [500, 35] width 7 height 6
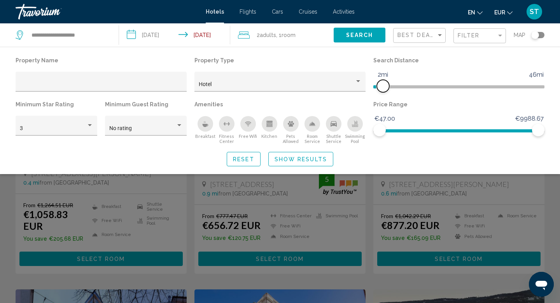
drag, startPoint x: 479, startPoint y: 82, endPoint x: 384, endPoint y: 83, distance: 94.9
click at [384, 83] on span "Hotel Filters" at bounding box center [383, 86] width 12 height 12
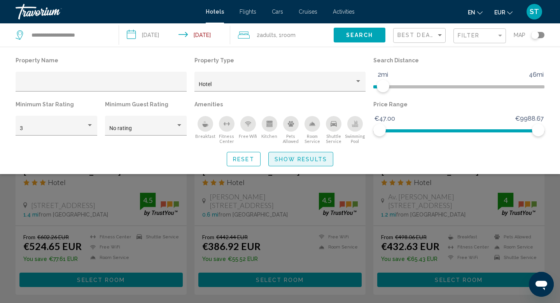
click at [304, 162] on span "Show Results" at bounding box center [301, 159] width 52 height 6
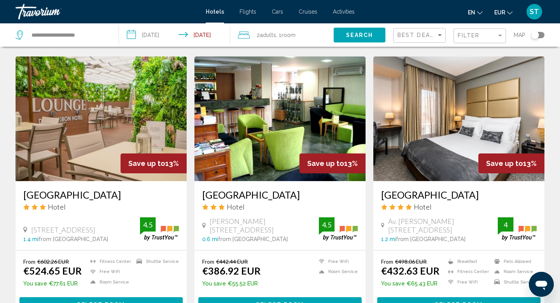
scroll to position [616, 0]
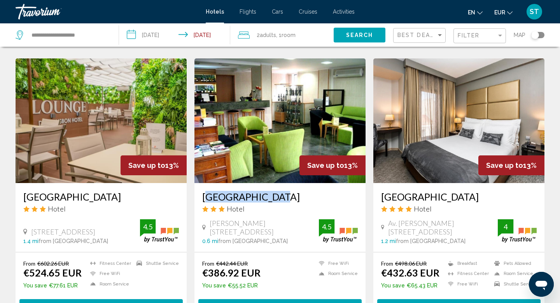
drag, startPoint x: 198, startPoint y: 174, endPoint x: 269, endPoint y: 177, distance: 71.2
click at [269, 183] on div "[GEOGRAPHIC_DATA] Hotel [PERSON_NAME][STREET_ADDRESS] 0.6 mi from [GEOGRAPHIC_D…" at bounding box center [279, 217] width 171 height 69
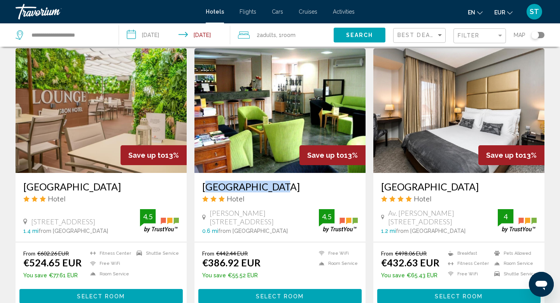
scroll to position [628, 0]
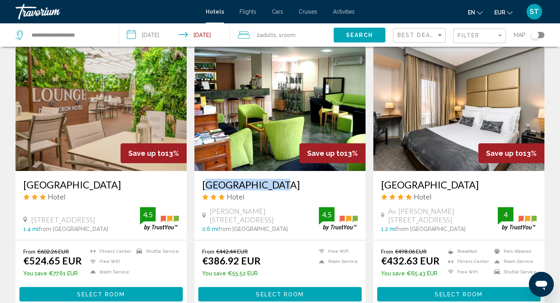
drag, startPoint x: 378, startPoint y: 161, endPoint x: 462, endPoint y: 161, distance: 83.2
click at [462, 171] on div "[GEOGRAPHIC_DATA] Hotel Av. [PERSON_NAME], 103, [GEOGRAPHIC_DATA] 1.2 mi from […" at bounding box center [458, 205] width 171 height 69
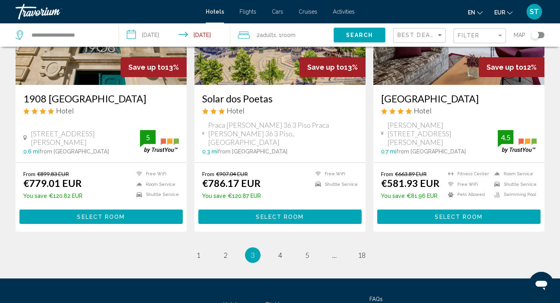
scroll to position [995, 0]
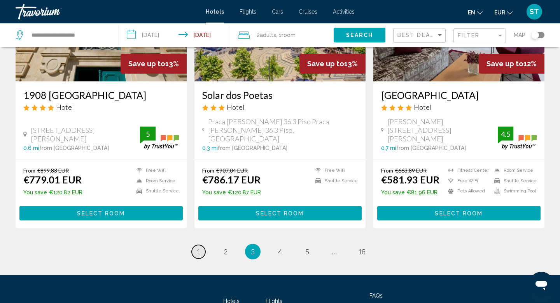
click at [202, 245] on link "page 1" at bounding box center [199, 252] width 14 height 14
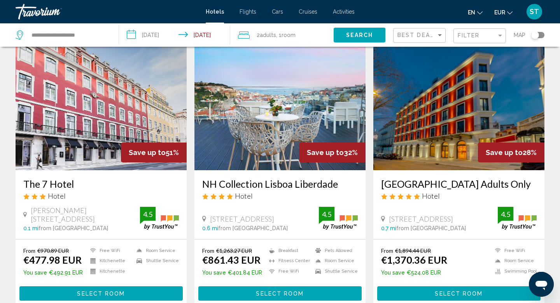
scroll to position [29, 0]
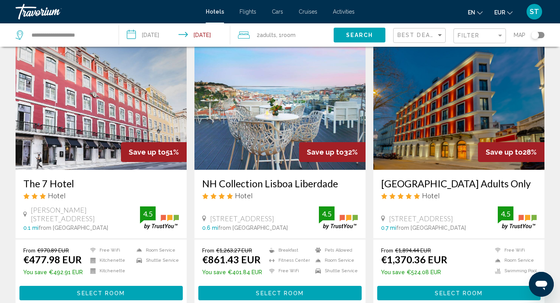
drag, startPoint x: 21, startPoint y: 182, endPoint x: 75, endPoint y: 187, distance: 54.3
click at [75, 187] on div "The 7 Hotel Hotel [PERSON_NAME][STREET_ADDRESS] 0.1 mi from [GEOGRAPHIC_DATA] f…" at bounding box center [101, 204] width 171 height 69
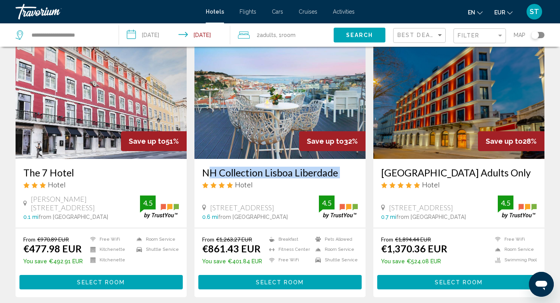
drag, startPoint x: 201, startPoint y: 172, endPoint x: 355, endPoint y: 178, distance: 154.1
click at [355, 178] on div "NH Collection Lisboa Liberdade Hotel [STREET_ADDRESS] 0.6 mi from [GEOGRAPHIC_D…" at bounding box center [279, 193] width 171 height 69
click at [271, 276] on button "Select Room" at bounding box center [279, 282] width 163 height 14
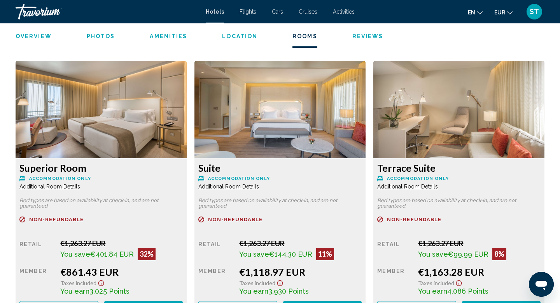
scroll to position [1065, 0]
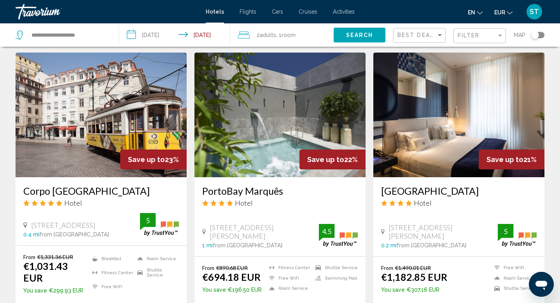
scroll to position [587, 0]
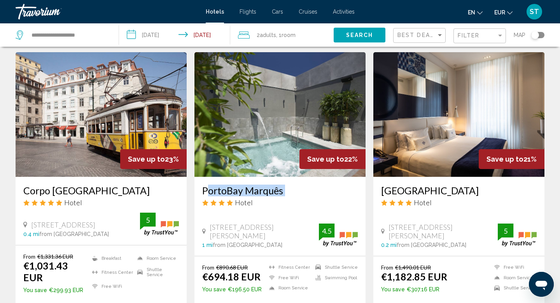
drag, startPoint x: 201, startPoint y: 191, endPoint x: 301, endPoint y: 199, distance: 101.0
click at [301, 199] on div "PortoBay Marquês Hotel [STREET_ADDRESS][PERSON_NAME] 1 mi from [GEOGRAPHIC_DATA…" at bounding box center [279, 216] width 171 height 79
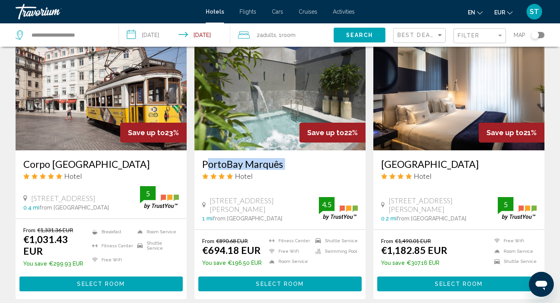
scroll to position [623, 0]
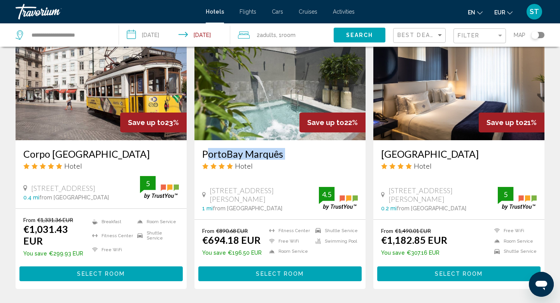
click at [278, 267] on button "Select Room" at bounding box center [279, 273] width 163 height 14
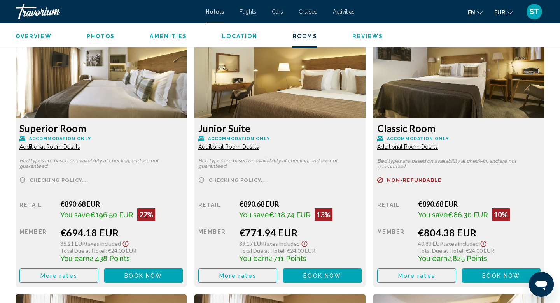
scroll to position [1053, 0]
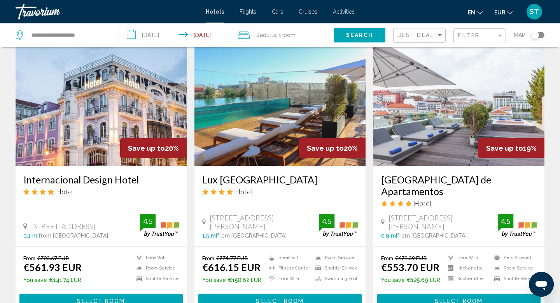
scroll to position [888, 0]
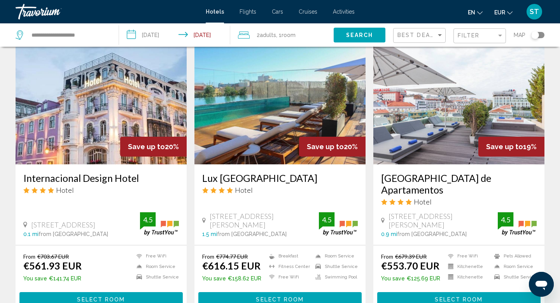
drag, startPoint x: 21, startPoint y: 169, endPoint x: 140, endPoint y: 166, distance: 119.0
click at [140, 166] on div "Internacional Design Hotel Hotel [STREET_ADDRESS] 0.1 mi from [GEOGRAPHIC_DATA]…" at bounding box center [101, 204] width 171 height 80
click at [105, 296] on span "Select Room" at bounding box center [101, 299] width 48 height 6
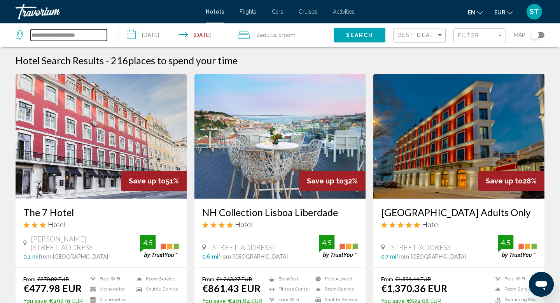
click at [88, 30] on input "**********" at bounding box center [69, 35] width 76 height 12
type input "*"
click at [99, 37] on input "Search widget" at bounding box center [69, 35] width 76 height 12
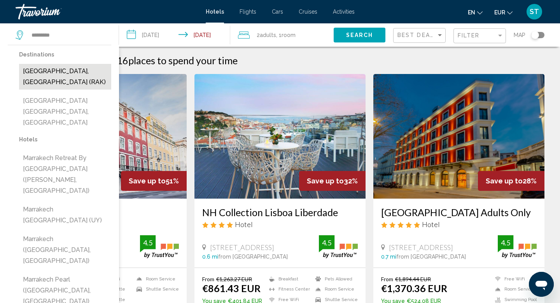
click at [56, 72] on button "[GEOGRAPHIC_DATA], [GEOGRAPHIC_DATA] (RAK)" at bounding box center [65, 77] width 92 height 26
type input "**********"
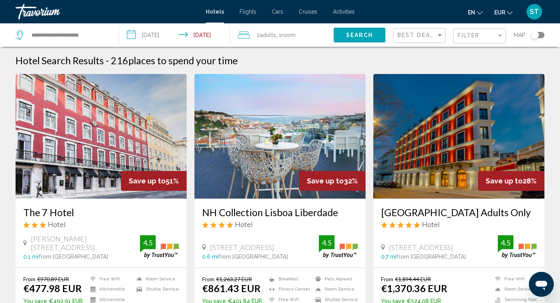
click at [150, 37] on input "**********" at bounding box center [176, 36] width 114 height 26
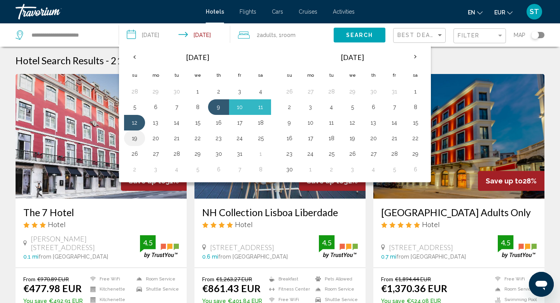
click at [135, 138] on button "19" at bounding box center [134, 138] width 12 height 11
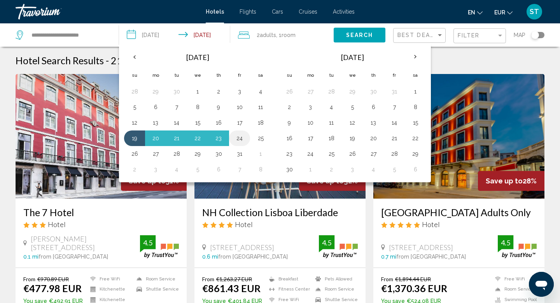
click at [241, 139] on button "24" at bounding box center [239, 138] width 12 height 11
type input "**********"
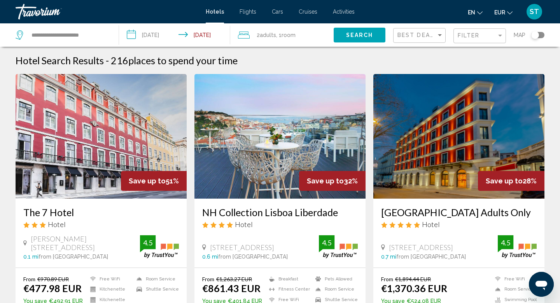
click at [368, 37] on span "Search" at bounding box center [359, 35] width 27 height 6
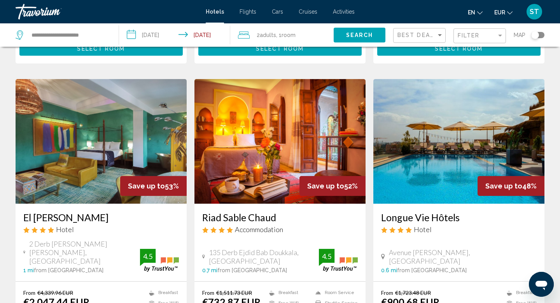
scroll to position [298, 0]
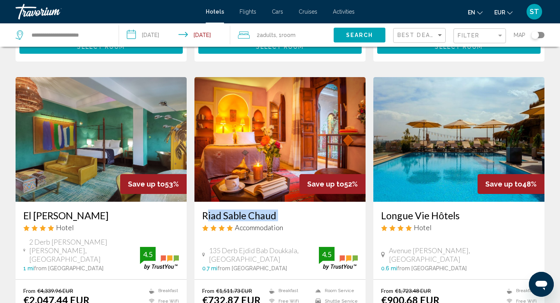
drag, startPoint x: 198, startPoint y: 193, endPoint x: 297, endPoint y: 199, distance: 98.9
click at [297, 201] on div "[PERSON_NAME] Chaud Accommodation 135 Derb Ejdid Bab Doukkala, [GEOGRAPHIC_DATA…" at bounding box center [279, 239] width 171 height 77
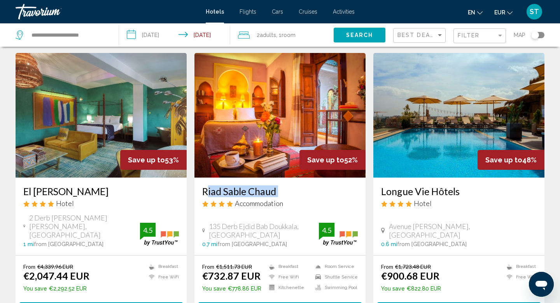
scroll to position [327, 0]
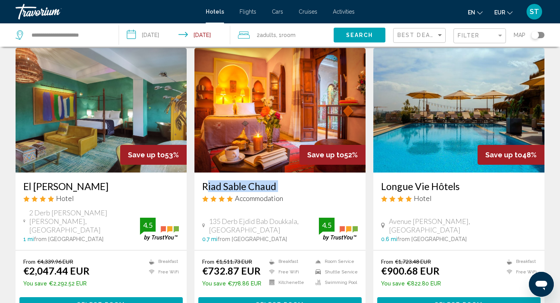
click at [272, 301] on span "Select Room" at bounding box center [280, 304] width 48 height 6
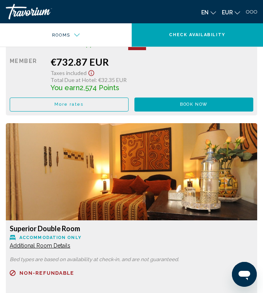
scroll to position [1050, 0]
